Goal: Complete application form

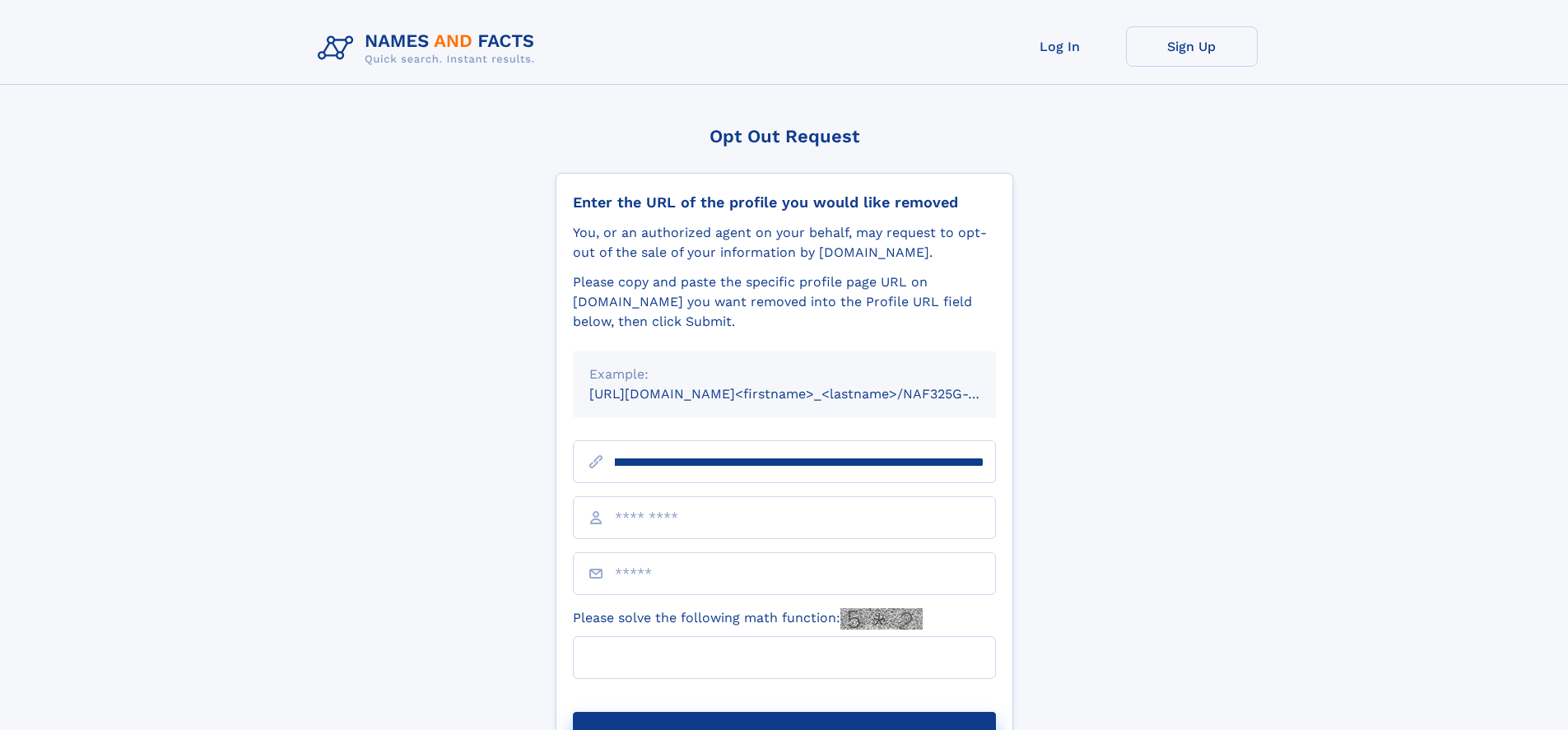
scroll to position [0, 190]
type input "**********"
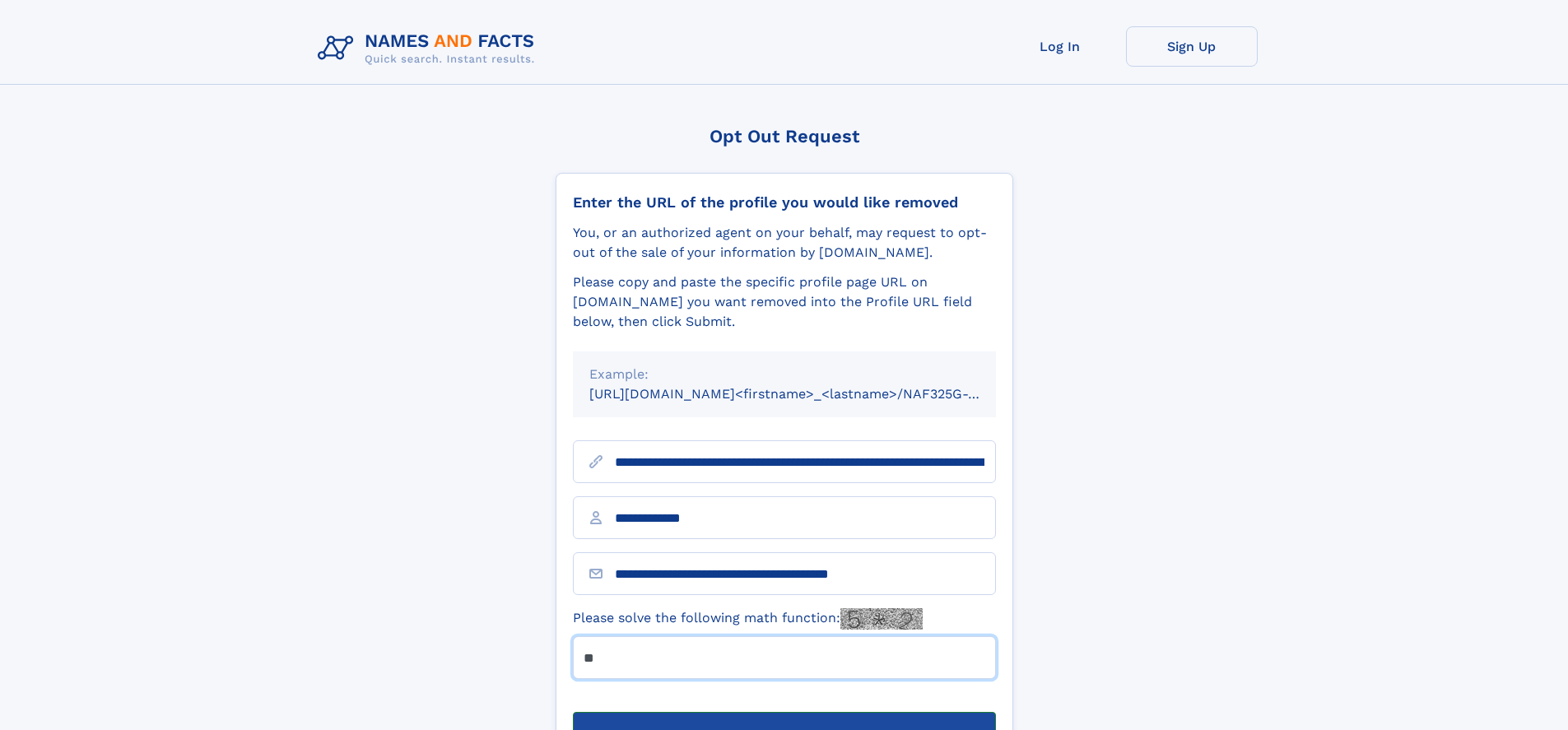
type input "**"
click at [784, 712] on button "Submit Opt Out Request" at bounding box center [784, 738] width 423 height 53
